Goal: Information Seeking & Learning: Learn about a topic

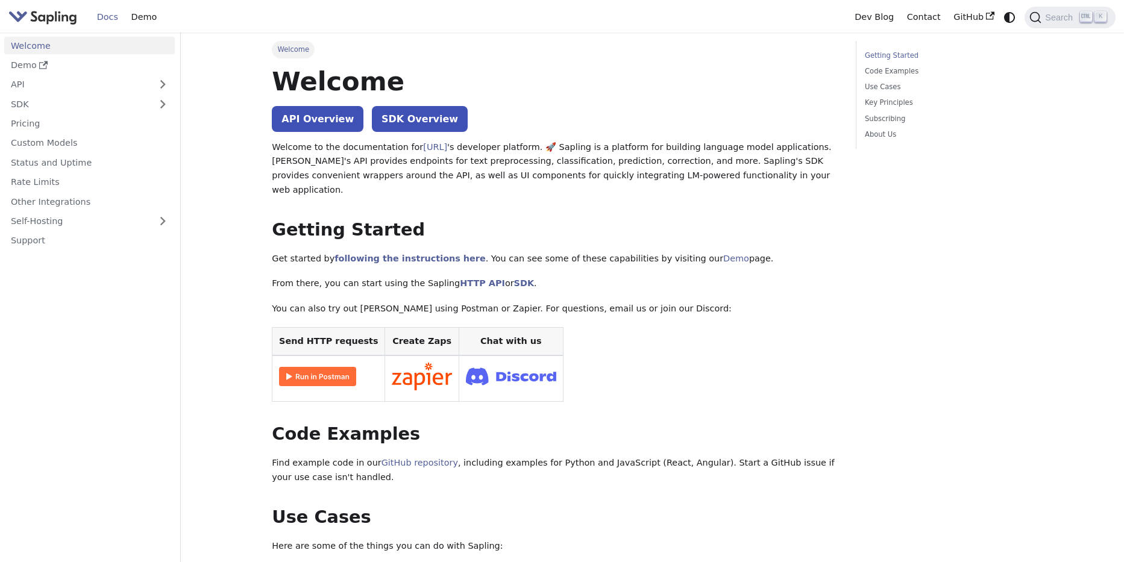
click at [96, 126] on link "Pricing" at bounding box center [89, 123] width 170 height 17
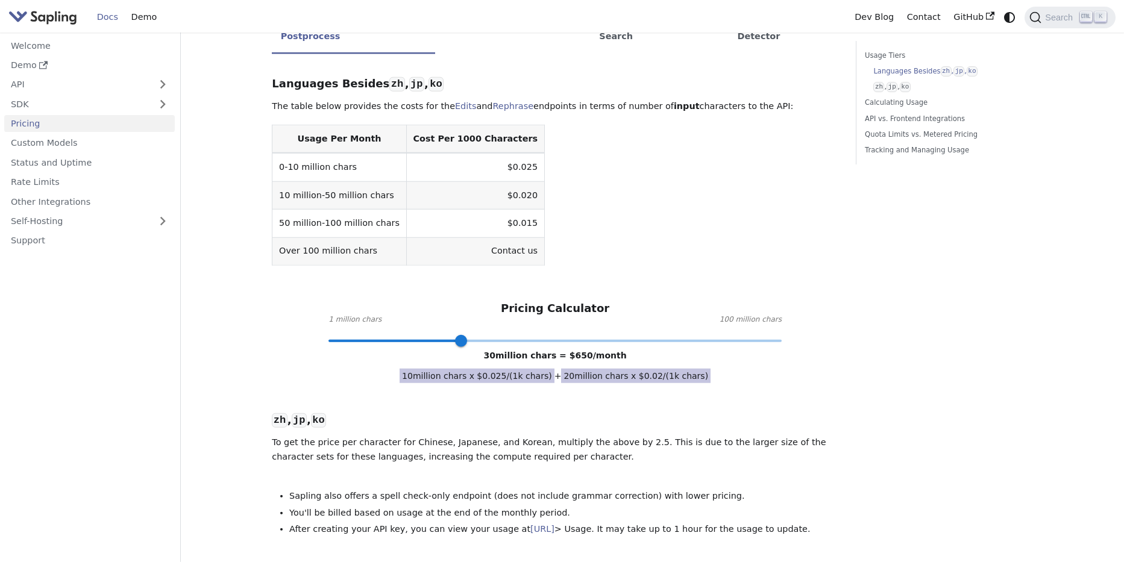
scroll to position [416, 0]
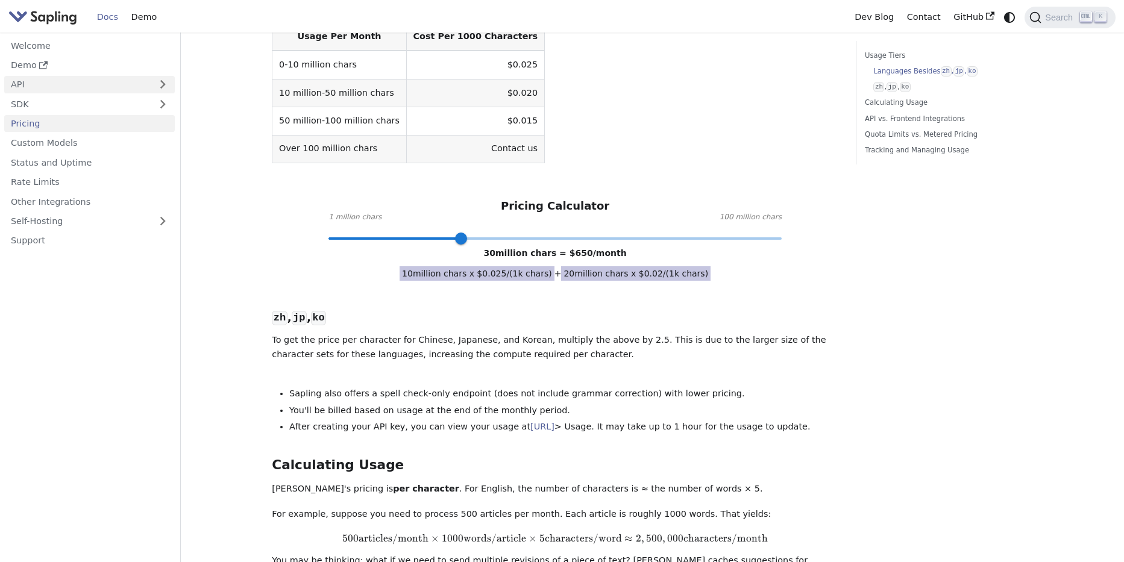
click at [157, 77] on div "API" at bounding box center [89, 84] width 170 height 17
click at [161, 80] on button "Expand sidebar category 'API'" at bounding box center [163, 84] width 24 height 17
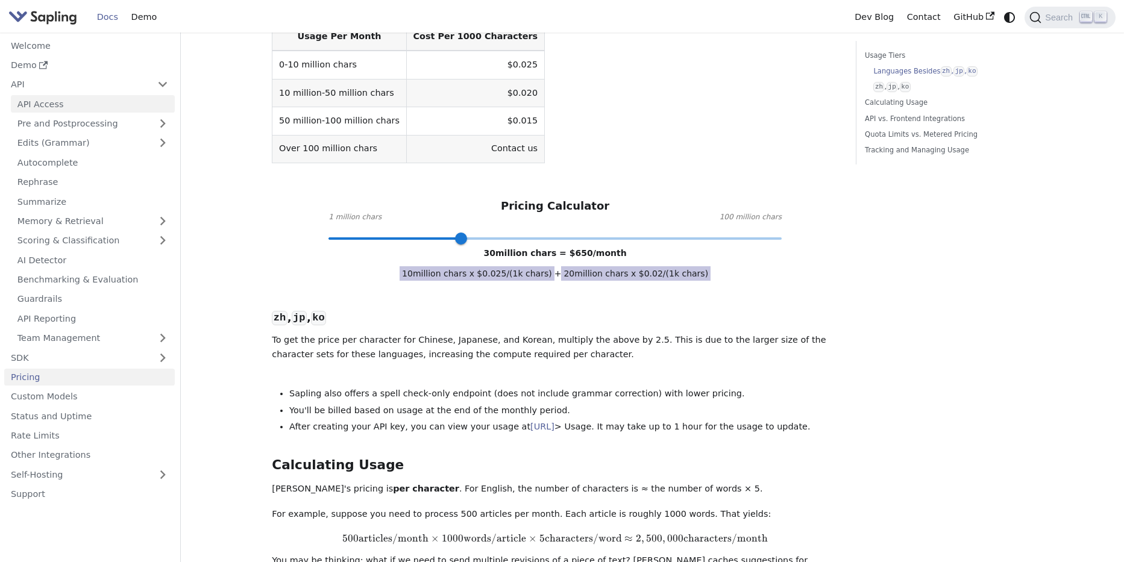
click at [133, 102] on link "API Access" at bounding box center [93, 103] width 164 height 17
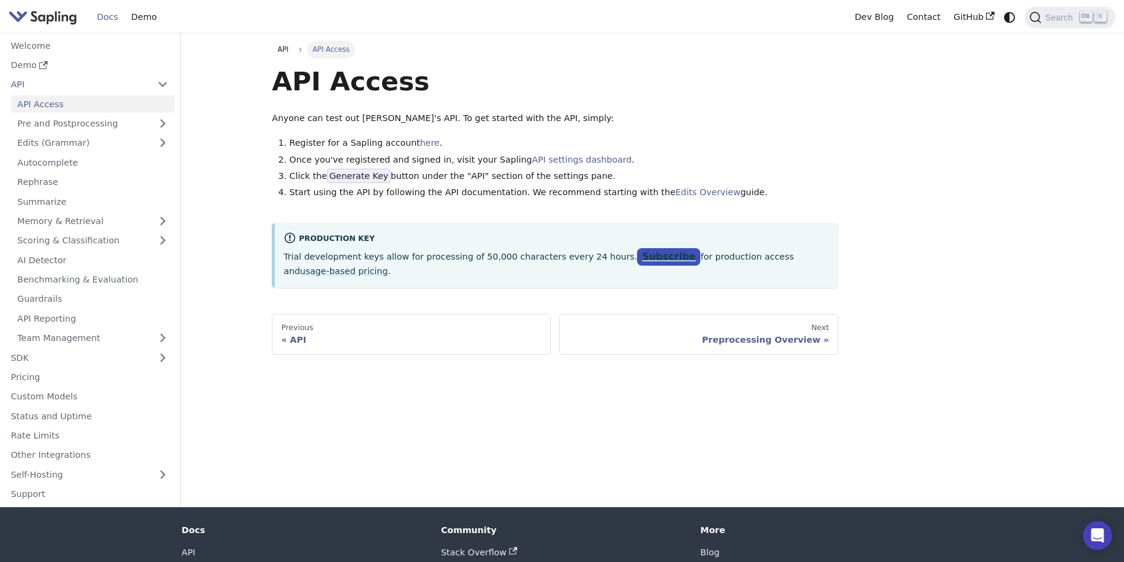
click at [637, 254] on link "Subscribe" at bounding box center [668, 256] width 63 height 17
click at [105, 403] on link "Custom Models" at bounding box center [89, 396] width 170 height 17
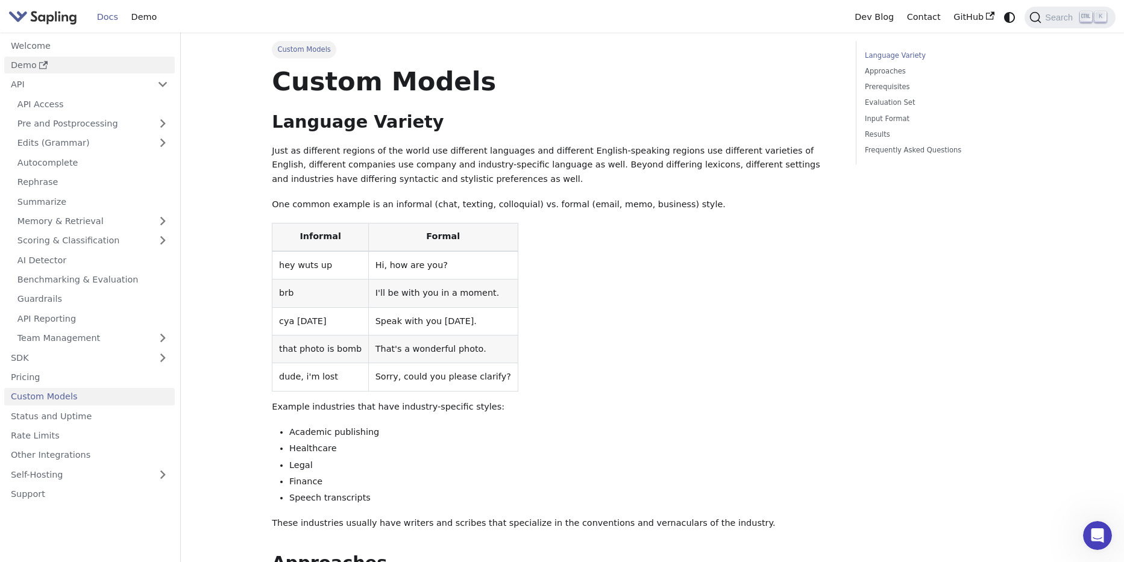
click at [95, 61] on link "Demo" at bounding box center [89, 65] width 170 height 17
click at [61, 267] on link "AI Detector" at bounding box center [93, 259] width 164 height 17
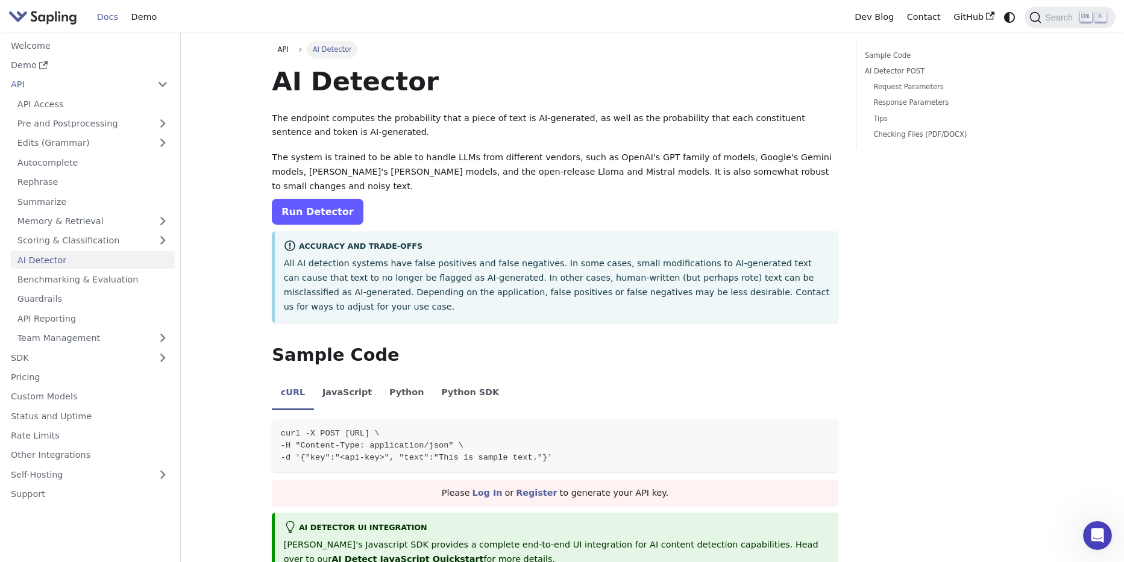
click at [314, 205] on link "Run Detector" at bounding box center [317, 212] width 91 height 26
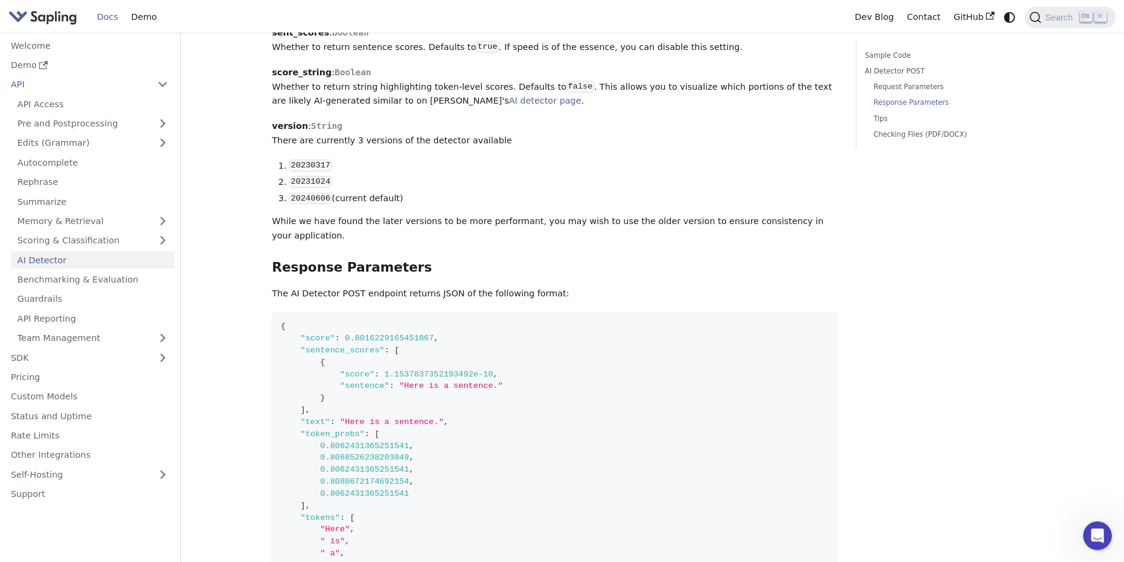
scroll to position [721, 0]
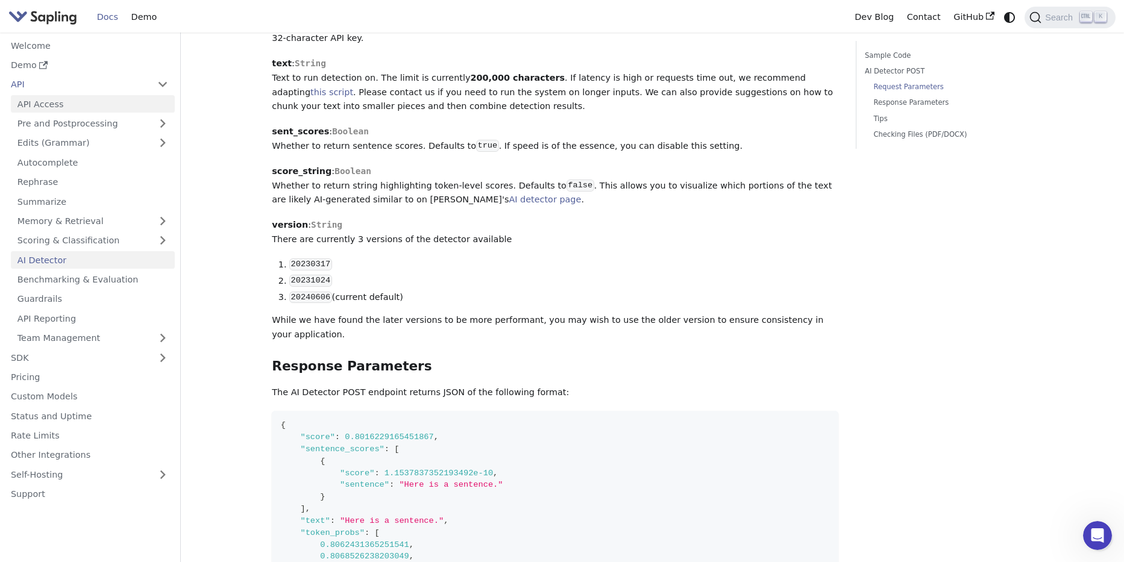
click at [89, 105] on link "API Access" at bounding box center [93, 103] width 164 height 17
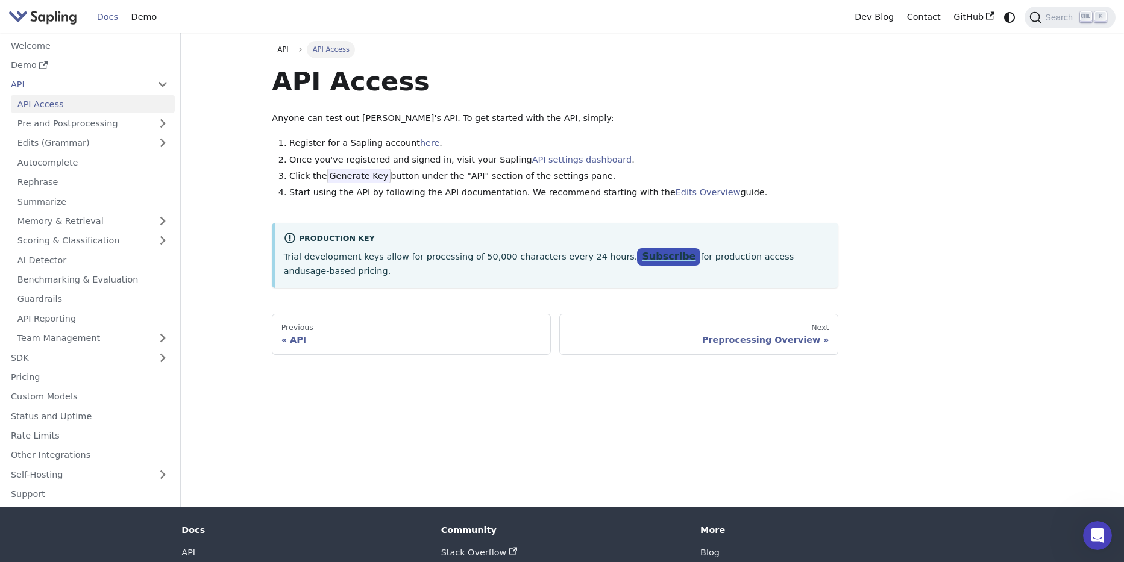
click at [637, 257] on link "Subscribe" at bounding box center [668, 256] width 63 height 17
click at [76, 269] on link "AI Detector" at bounding box center [93, 259] width 164 height 17
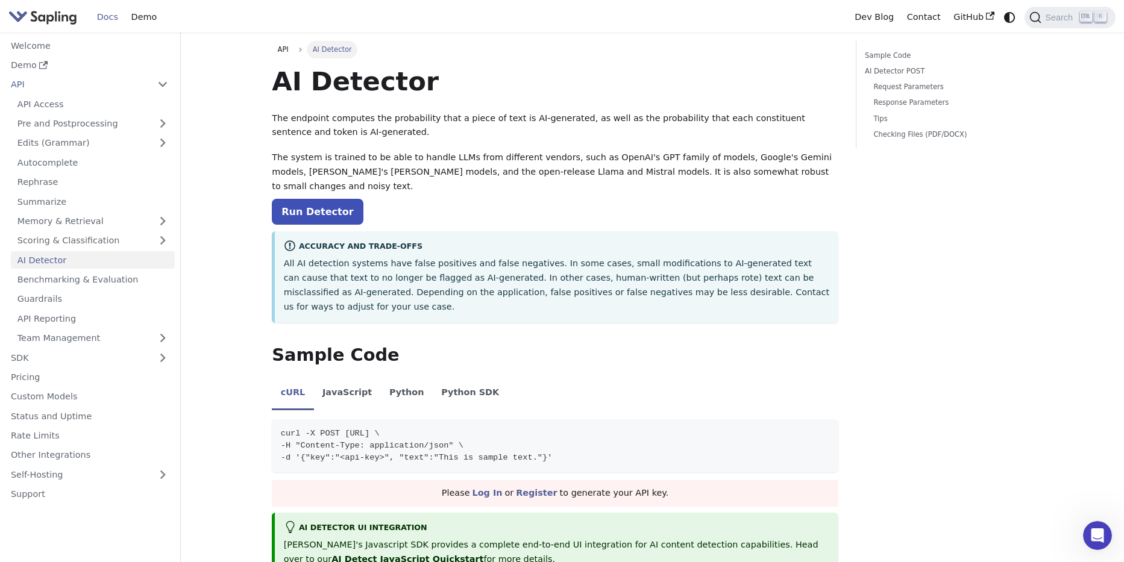
click at [275, 90] on h1 "AI Detector" at bounding box center [555, 81] width 566 height 33
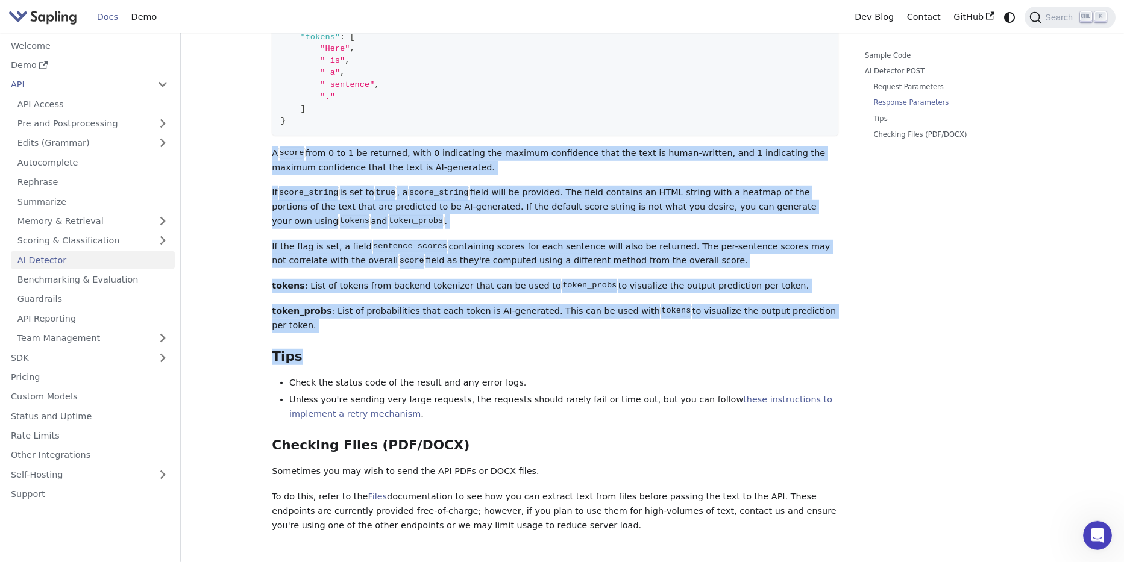
scroll to position [1413, 0]
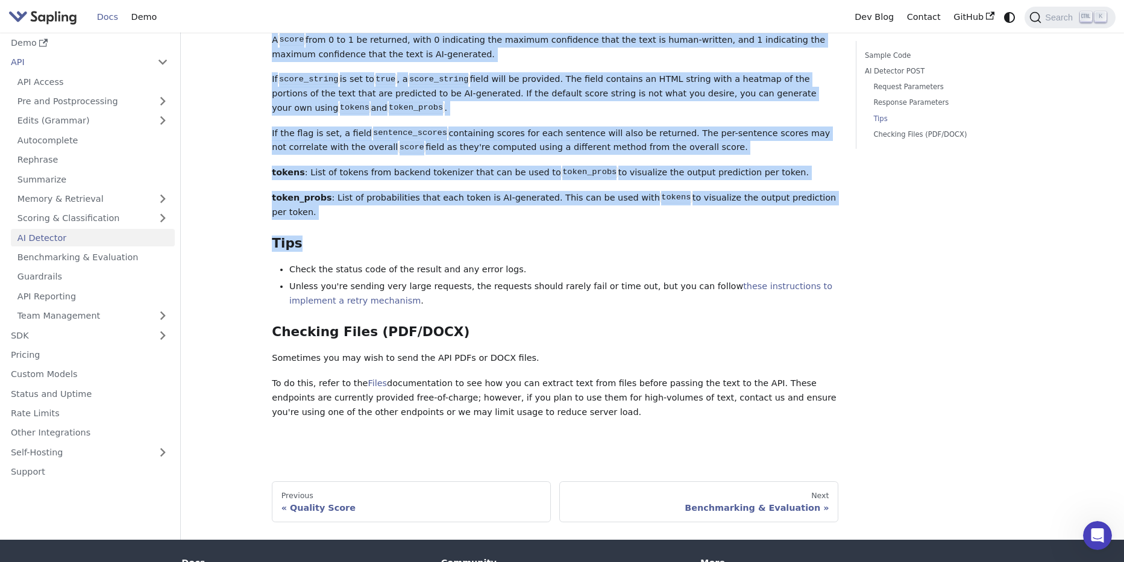
drag, startPoint x: 275, startPoint y: 90, endPoint x: 516, endPoint y: 369, distance: 368.5
copy div "Sometimes you may wish to send the API PDFs or DOCX files. To do this, refer to…"
click at [517, 377] on p "To do this, refer to the Files documentation to see how you can extract text fr…" at bounding box center [555, 398] width 566 height 43
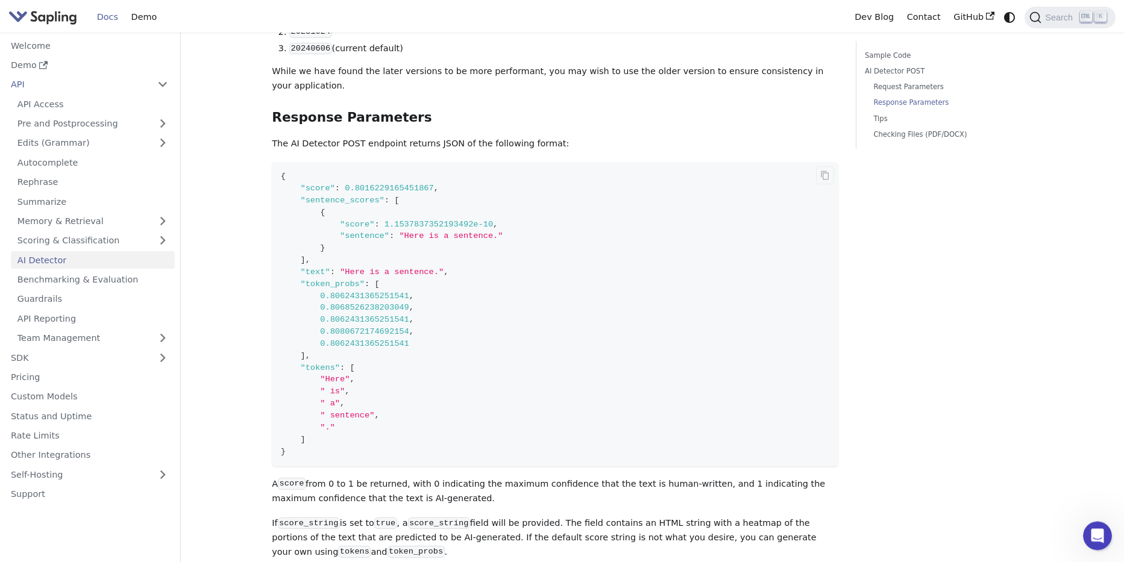
scroll to position [471, 0]
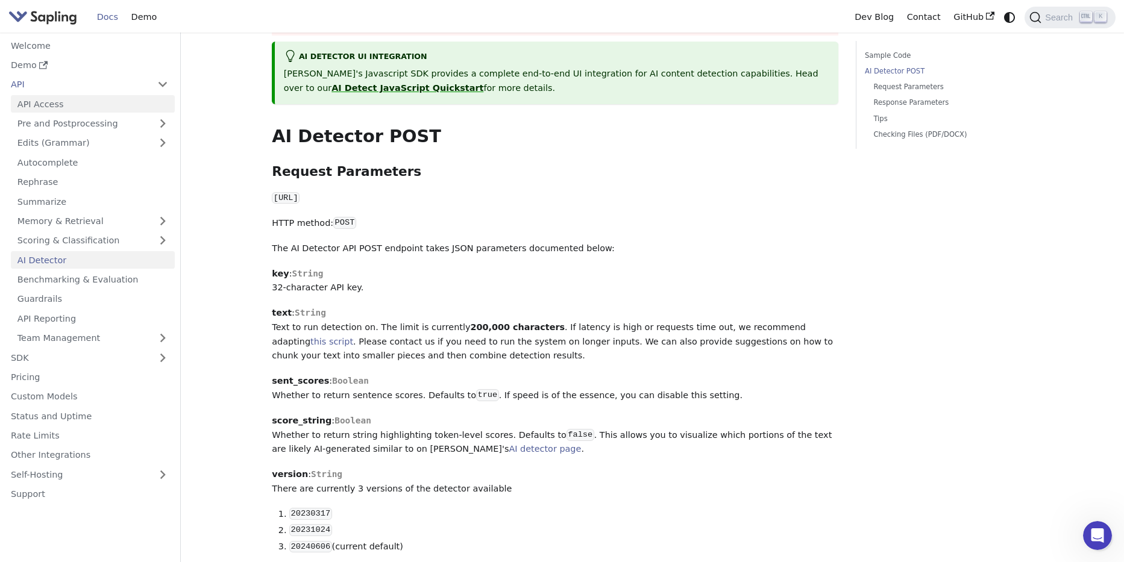
click at [45, 100] on link "API Access" at bounding box center [93, 103] width 164 height 17
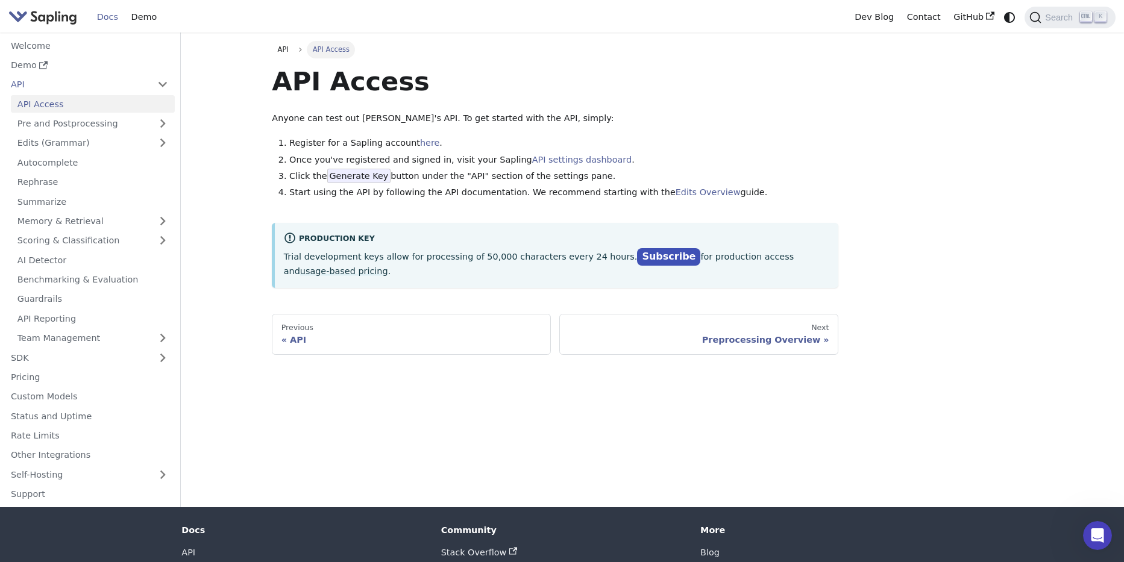
click at [56, 107] on link "API Access" at bounding box center [93, 103] width 164 height 17
click at [557, 155] on link "API settings dashboard" at bounding box center [581, 160] width 99 height 10
click at [798, 252] on p "Trial development keys allow for processing of 50,000 characters every 24 hours…" at bounding box center [557, 264] width 546 height 30
click at [388, 266] on link "usage-based pricing" at bounding box center [344, 271] width 88 height 10
click at [50, 81] on link "API" at bounding box center [77, 84] width 146 height 17
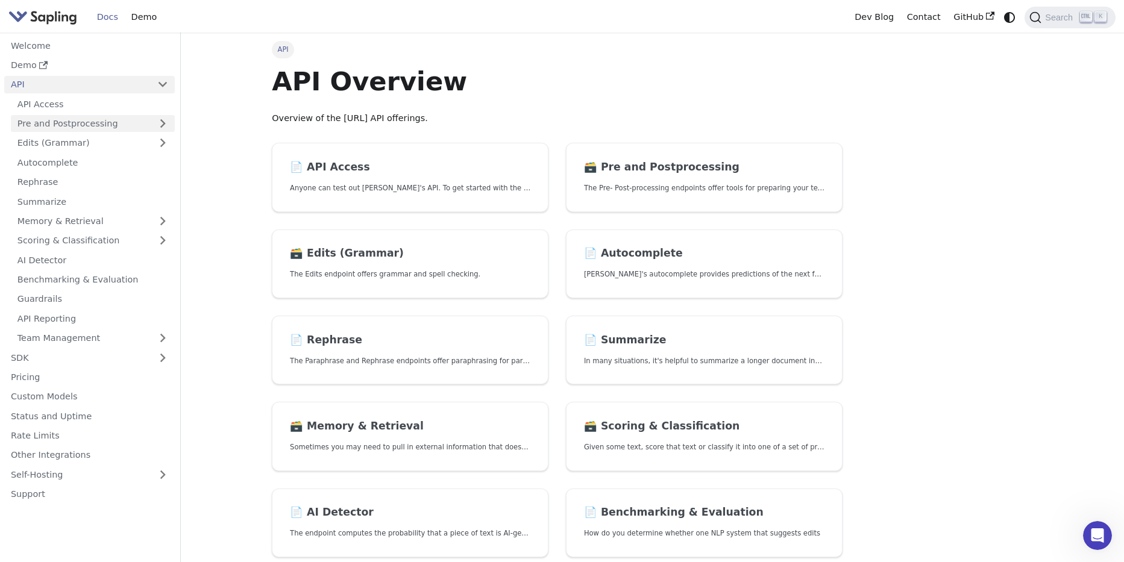
click at [58, 127] on link "Pre and Postprocessing" at bounding box center [93, 123] width 164 height 17
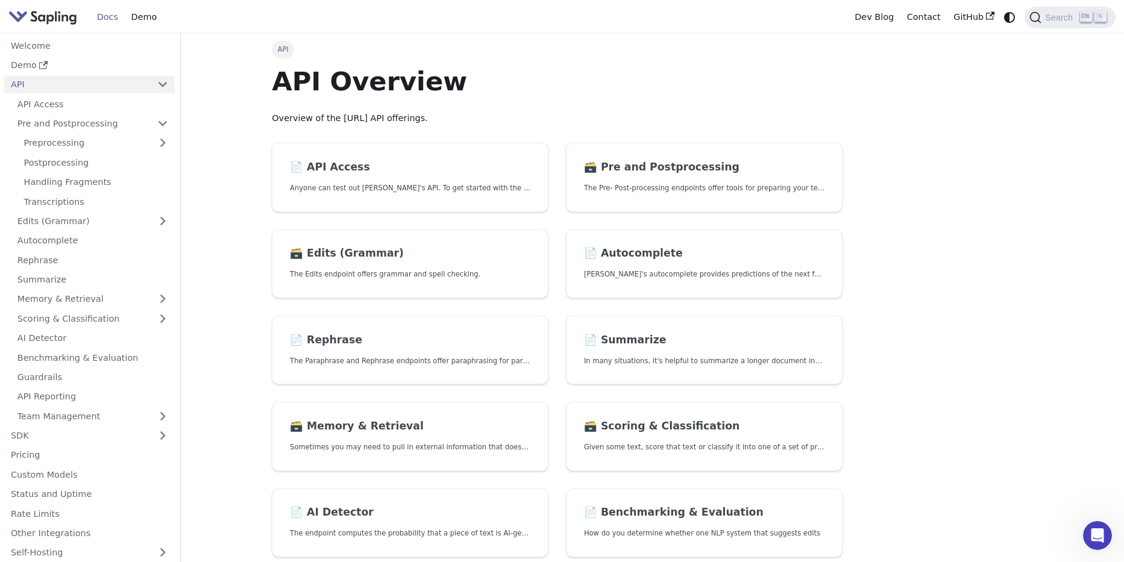
click at [54, 114] on ul "API Access Pre and Postprocessing Preprocessing Postprocessing Handling Fragmen…" at bounding box center [89, 260] width 170 height 330
click at [55, 111] on link "API Access" at bounding box center [93, 103] width 164 height 17
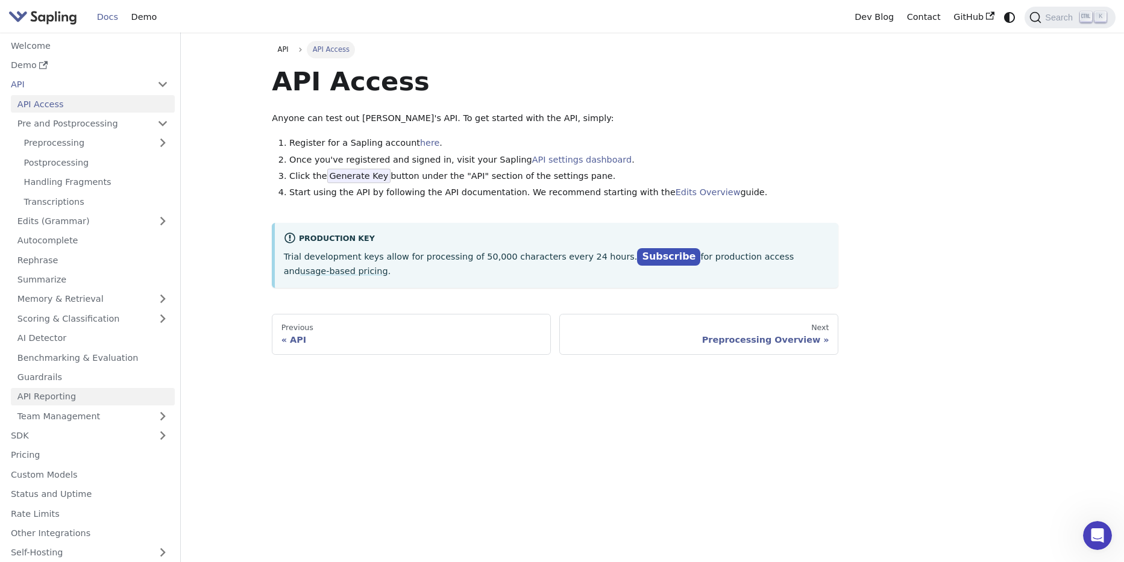
click at [130, 396] on link "API Reporting" at bounding box center [93, 396] width 164 height 17
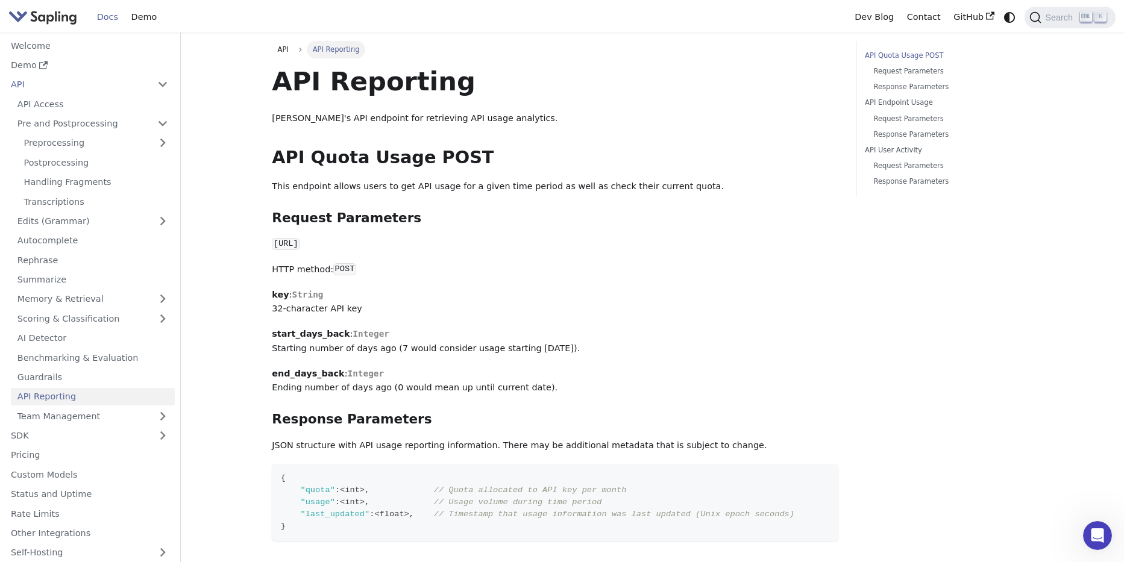
scroll to position [83, 0]
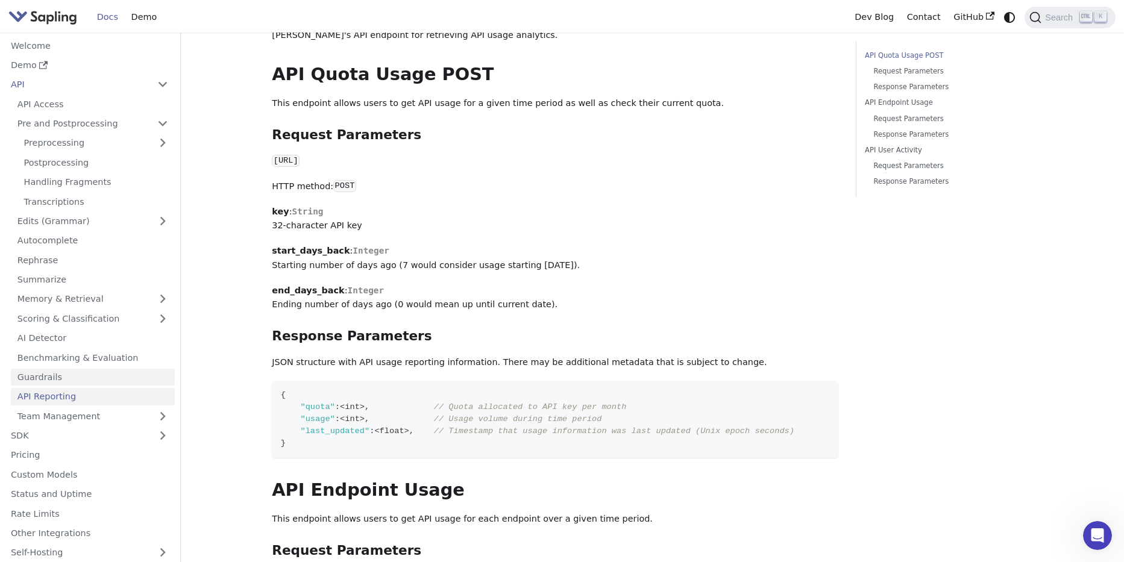
click at [114, 375] on link "Guardrails" at bounding box center [93, 377] width 164 height 17
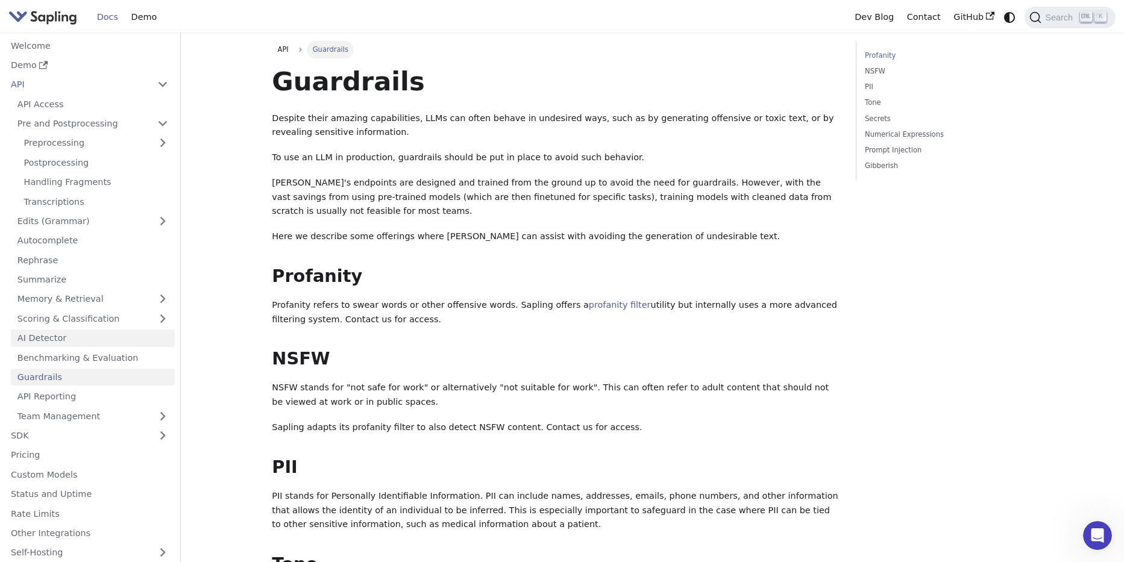
click at [116, 342] on link "AI Detector" at bounding box center [93, 338] width 164 height 17
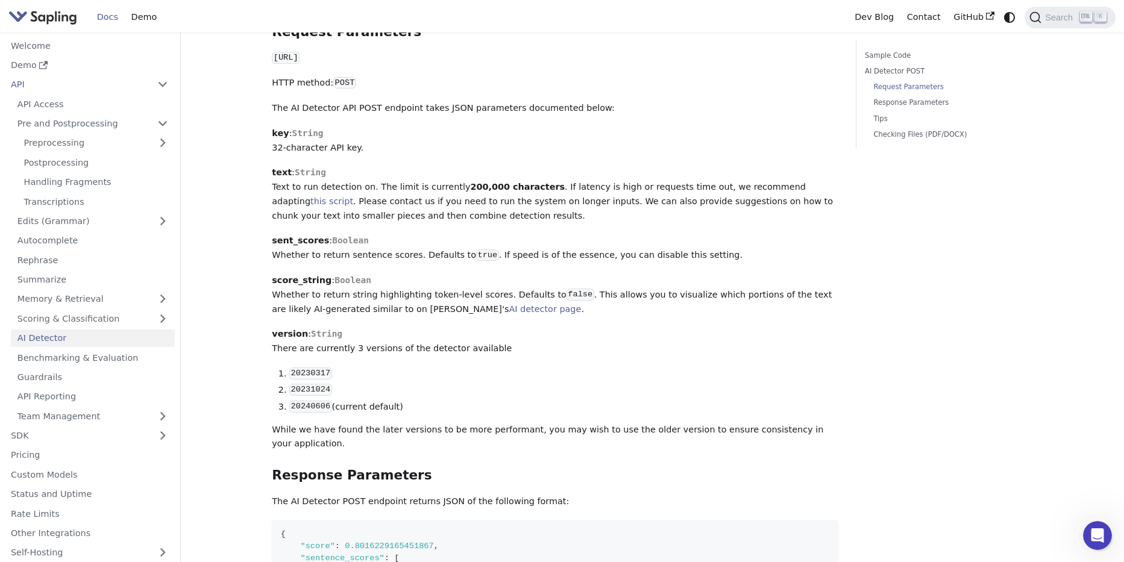
scroll to position [166, 0]
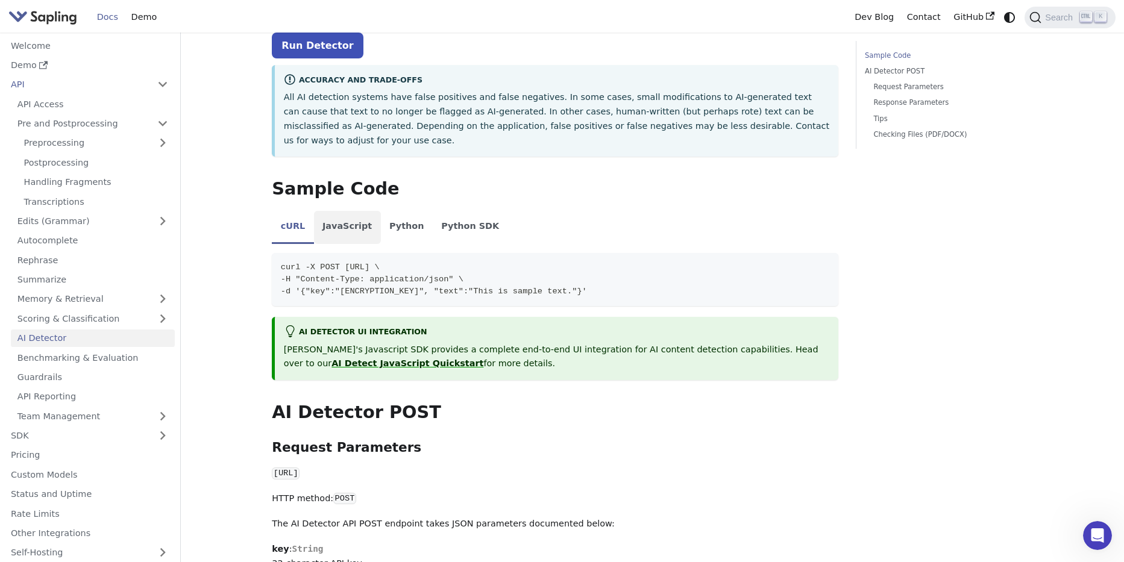
click at [340, 211] on li "JavaScript" at bounding box center [347, 228] width 67 height 34
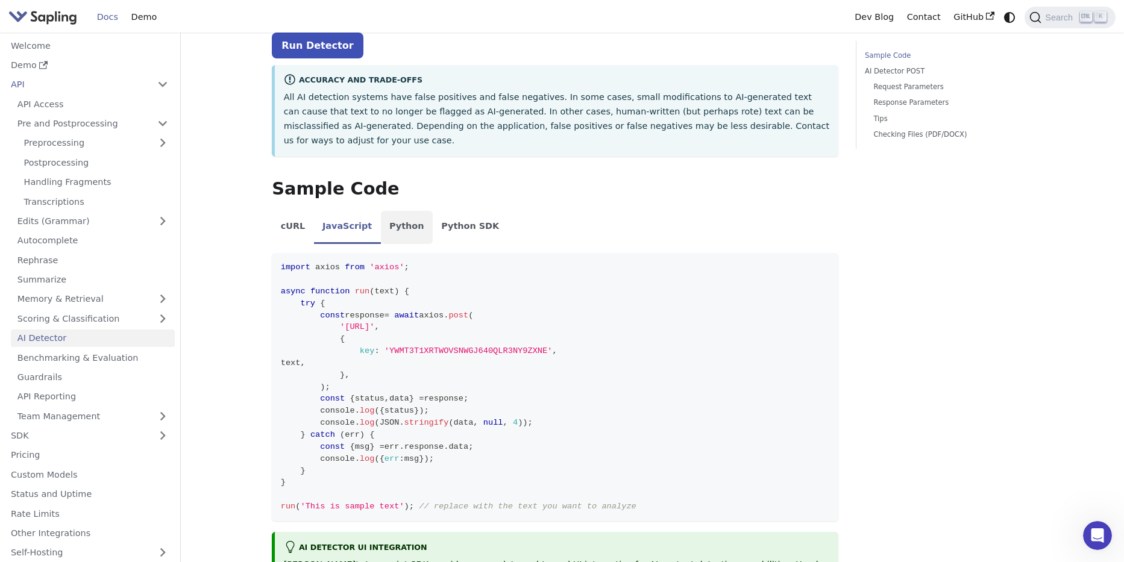
click at [392, 211] on li "Python" at bounding box center [407, 228] width 52 height 34
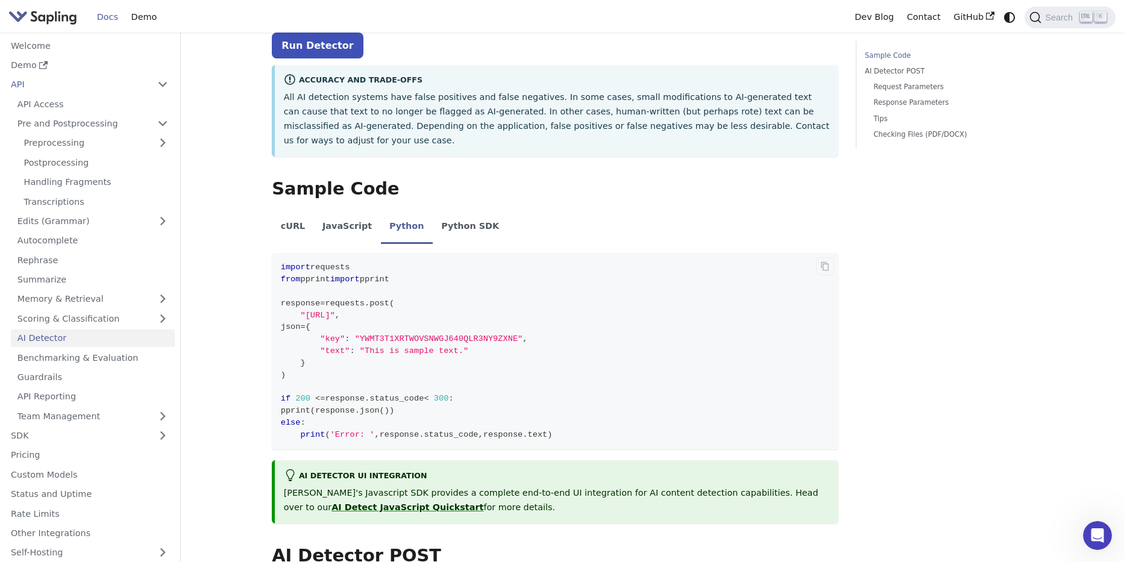
click at [323, 257] on code "import requests from pprint import pprint response = requests . post ( "[URL]" …" at bounding box center [555, 351] width 566 height 196
click at [291, 253] on code "import requests from pprint import pprint response = requests . post ( "[URL]" …" at bounding box center [555, 351] width 566 height 196
click at [291, 263] on span "import" at bounding box center [296, 267] width 30 height 9
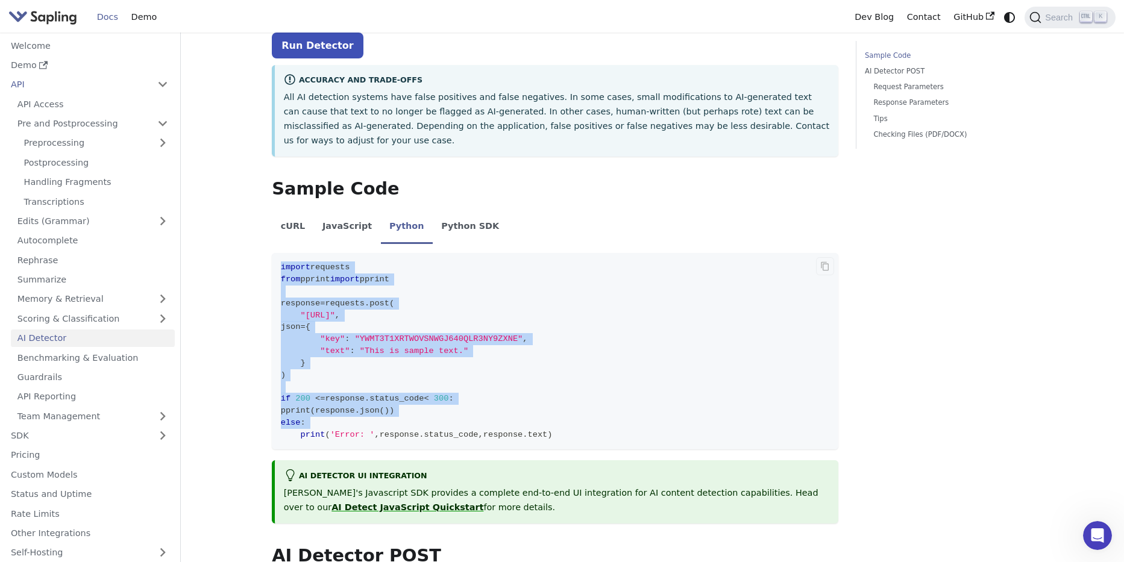
drag, startPoint x: 291, startPoint y: 236, endPoint x: 540, endPoint y: 416, distance: 307.6
click at [540, 416] on code "import requests from pprint import pprint response = requests . post ( "[URL]" …" at bounding box center [555, 351] width 566 height 196
copy code "import requests from pprint import pprint response = requests . post ( "[URL]" …"
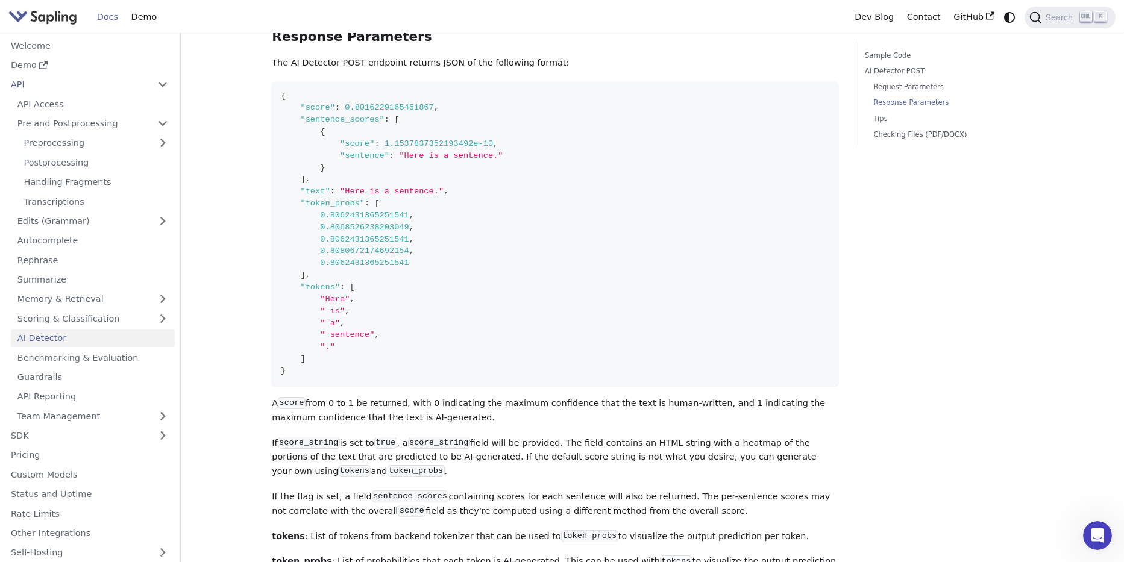
scroll to position [1580, 0]
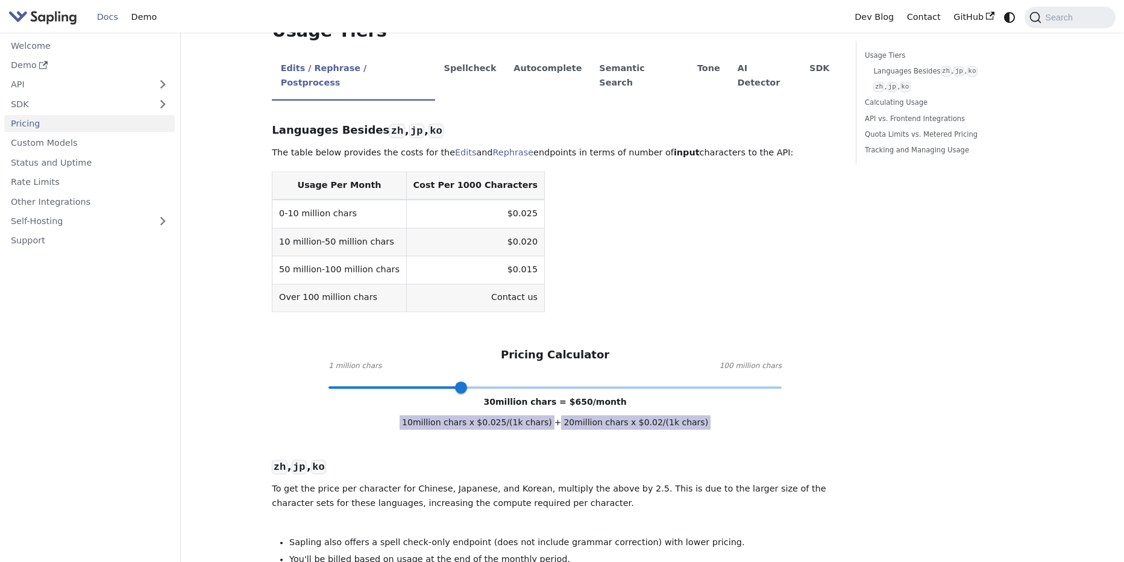
scroll to position [166, 0]
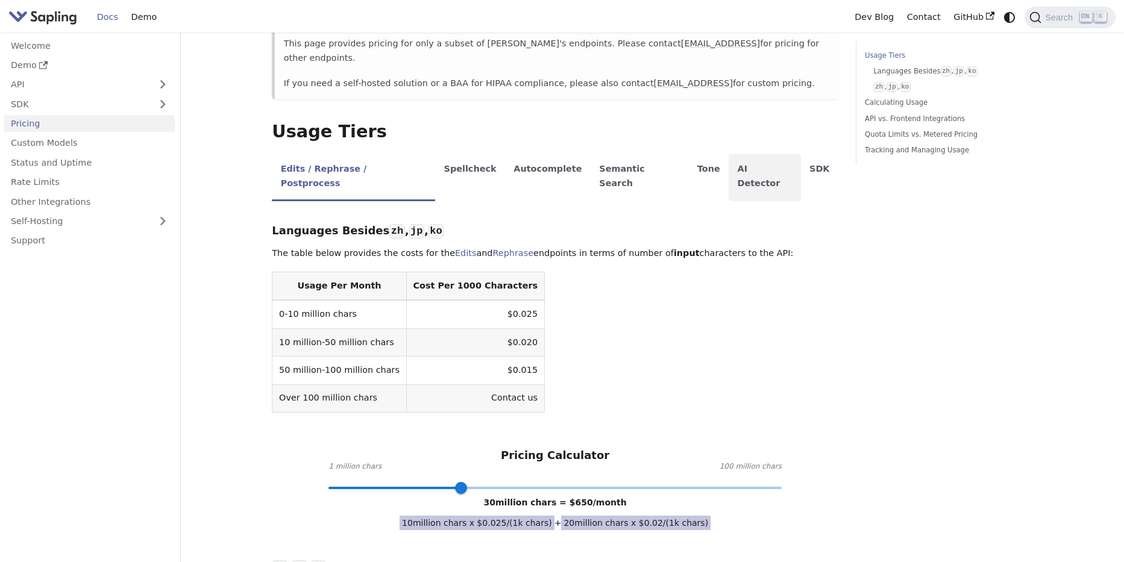
click at [728, 163] on li "AI Detector" at bounding box center [764, 178] width 72 height 48
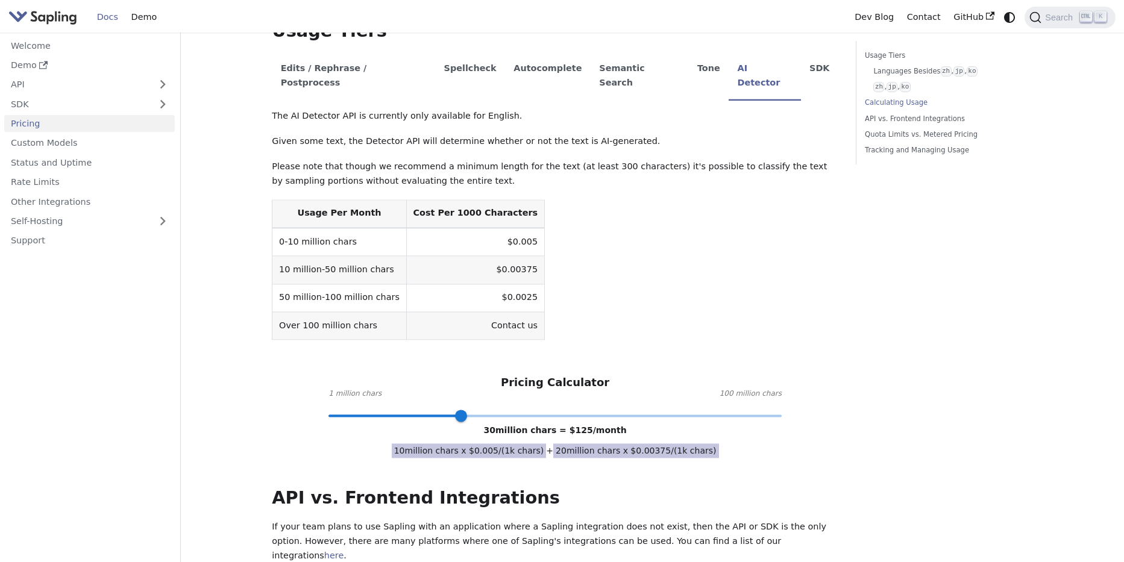
scroll to position [333, 0]
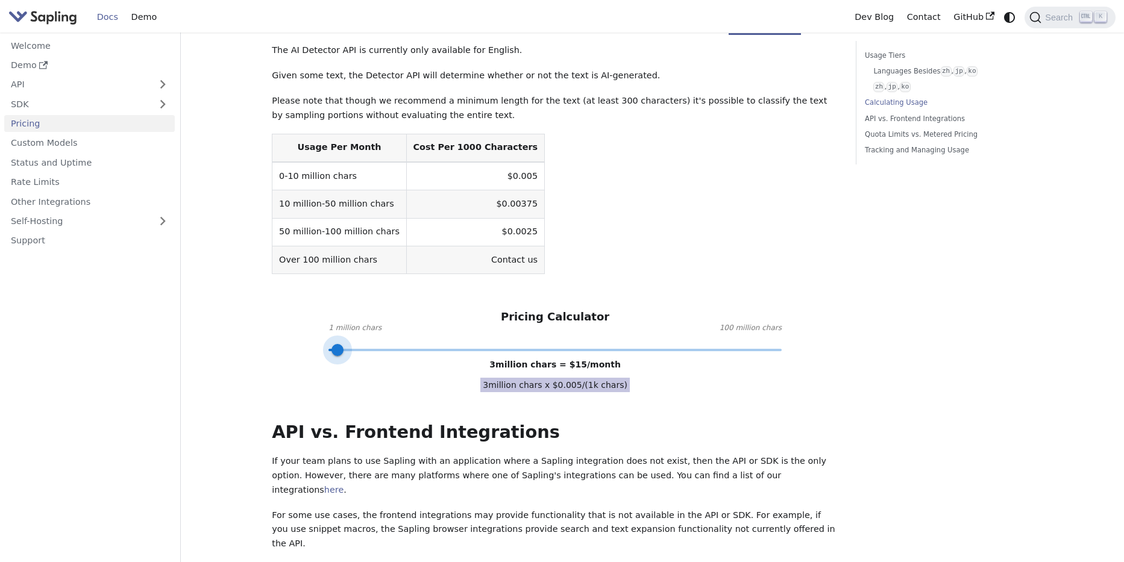
drag, startPoint x: 449, startPoint y: 327, endPoint x: 334, endPoint y: 324, distance: 115.1
click at [334, 342] on span at bounding box center [554, 350] width 453 height 16
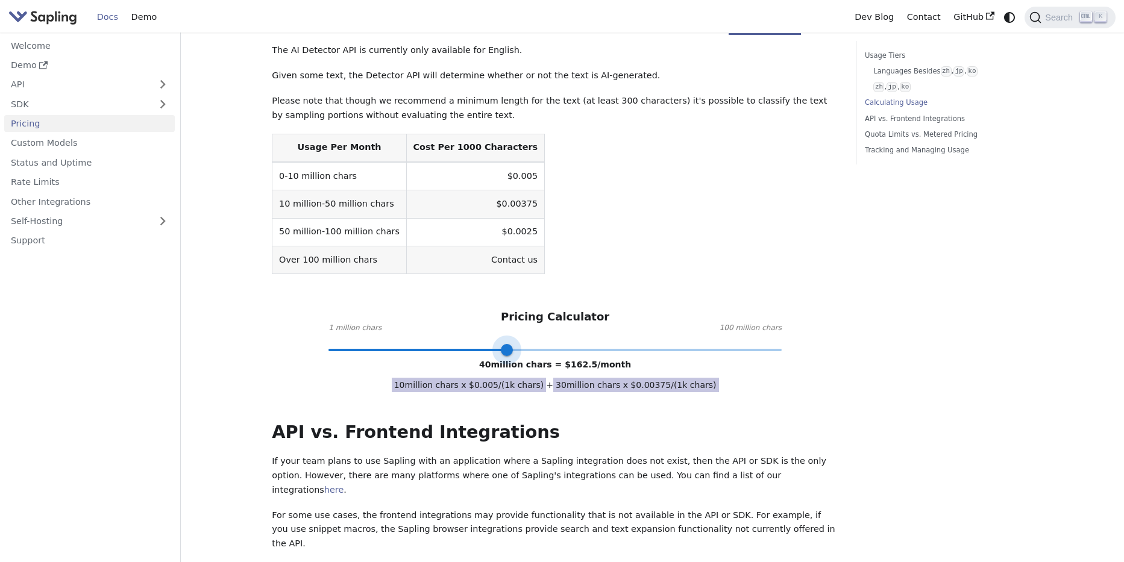
type input "1"
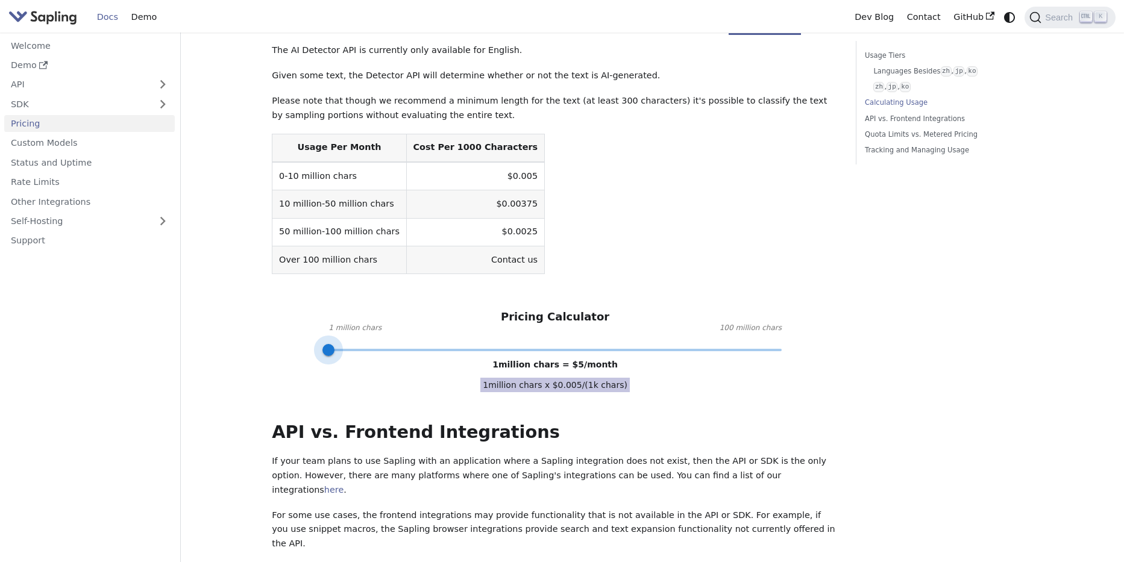
drag, startPoint x: 347, startPoint y: 318, endPoint x: 69, endPoint y: 320, distance: 278.3
click at [69, 320] on div "Welcome Demo API SDK Pricing Custom Models Status and Uptime Rate Limits Other …" at bounding box center [562, 412] width 1124 height 1425
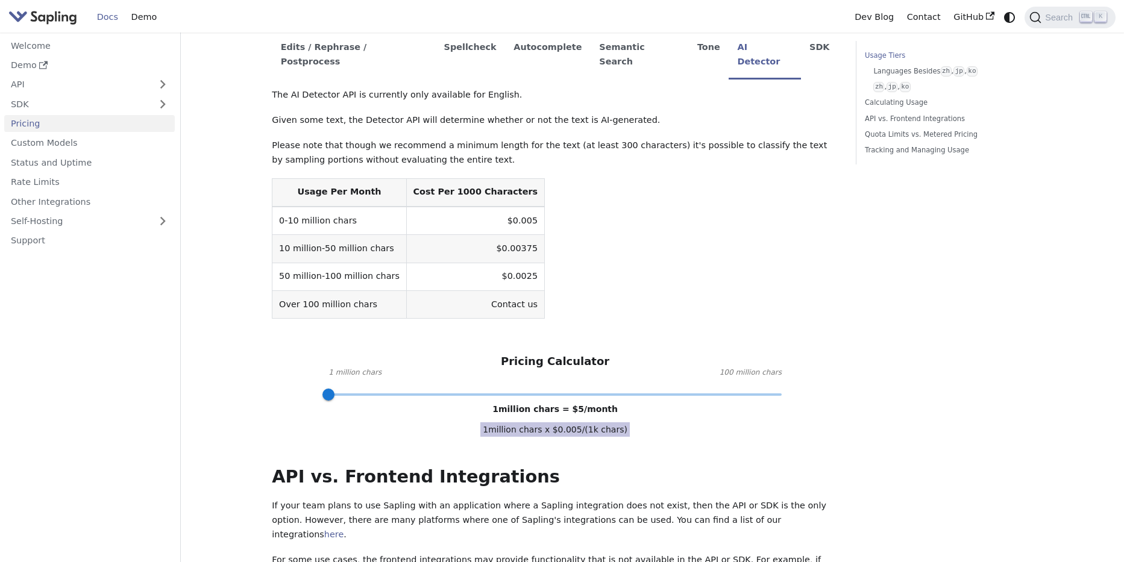
scroll to position [0, 0]
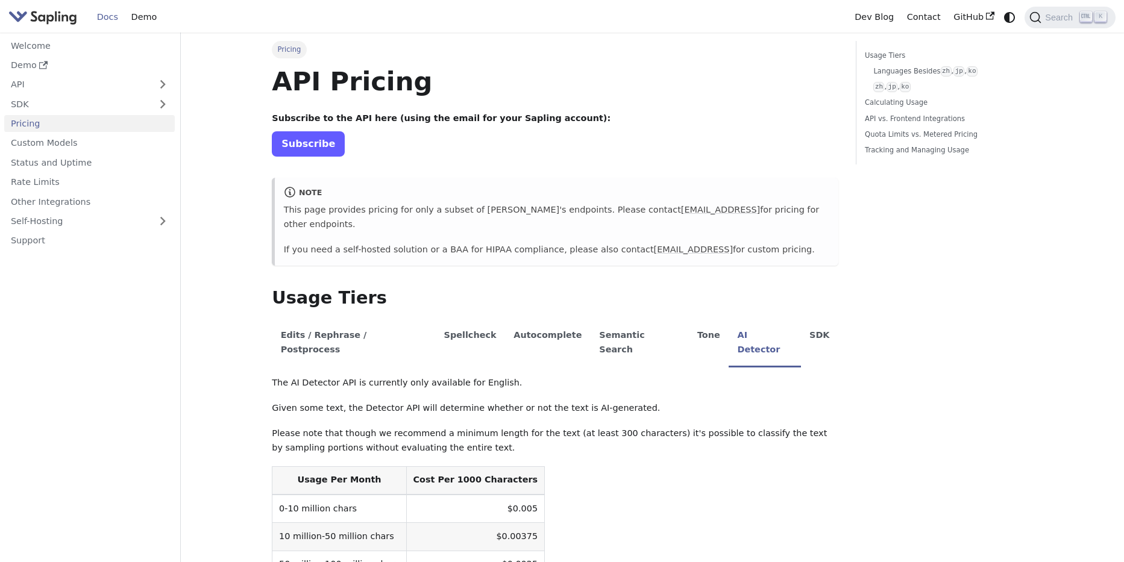
click at [297, 155] on link "Subscribe" at bounding box center [308, 143] width 73 height 25
